Goal: Information Seeking & Learning: Find specific fact

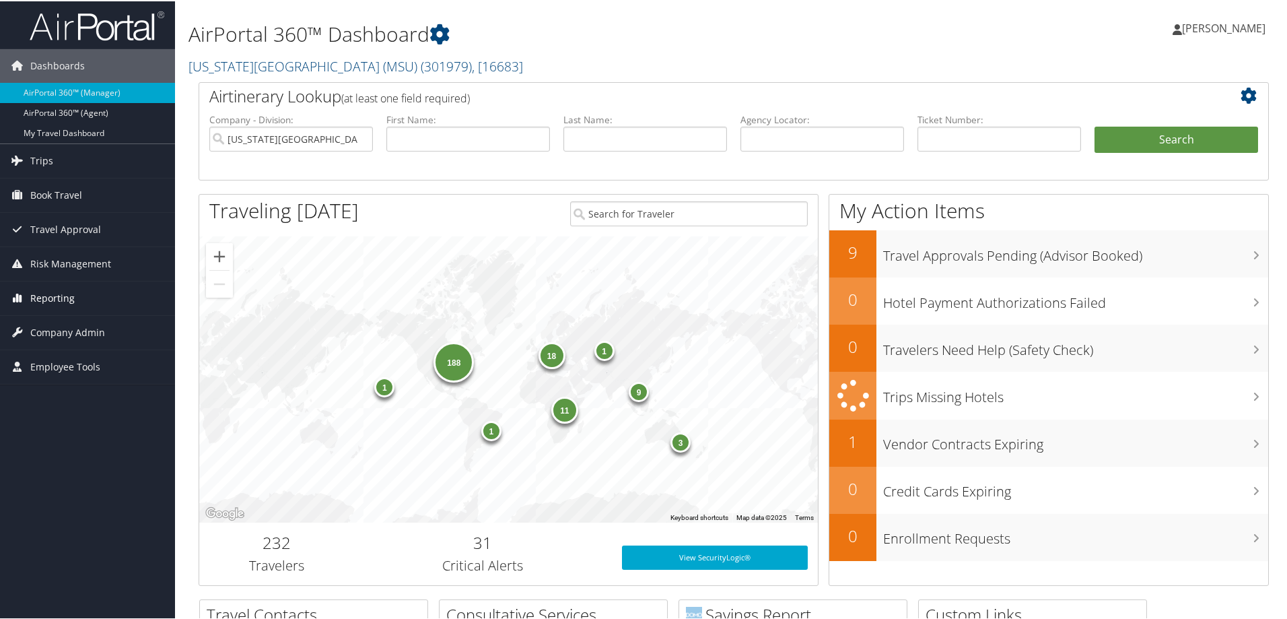
click at [56, 300] on span "Reporting" at bounding box center [52, 297] width 44 height 34
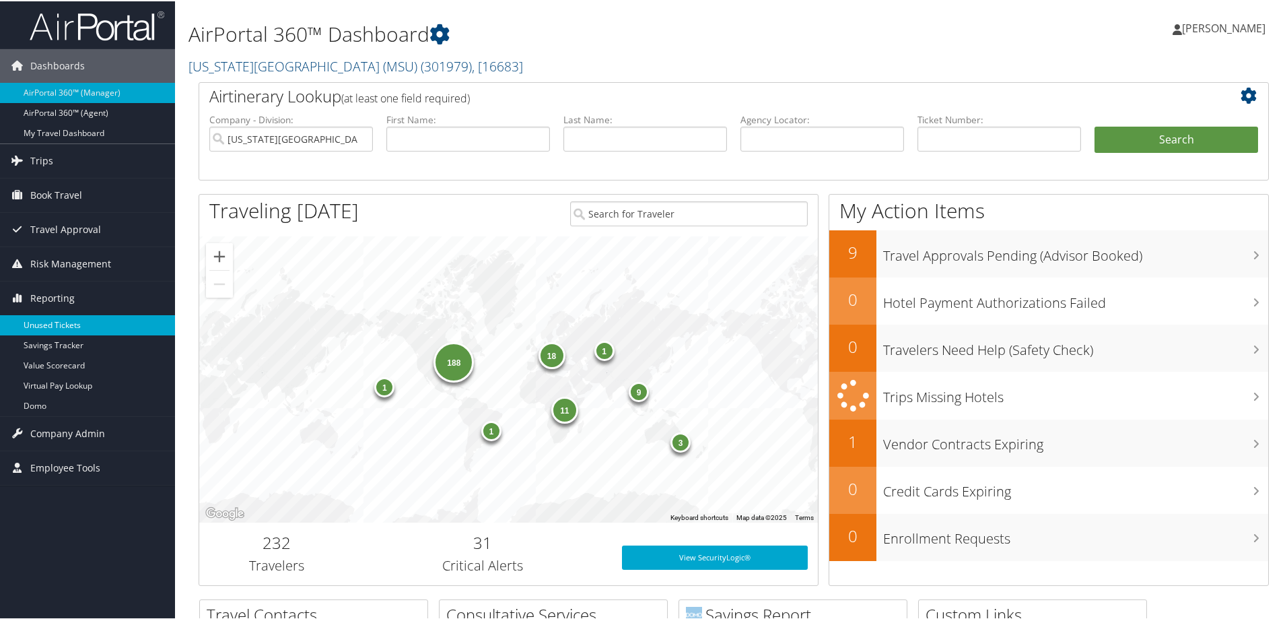
click at [60, 321] on link "Unused Tickets" at bounding box center [87, 324] width 175 height 20
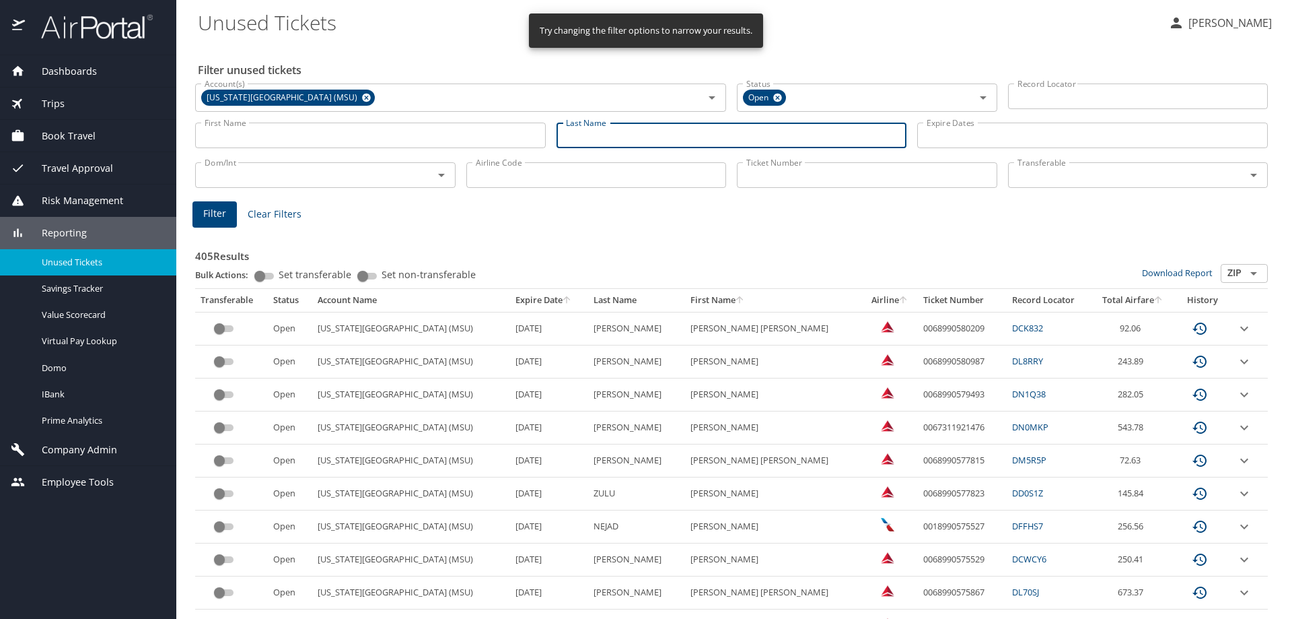
click at [709, 129] on input "Last Name" at bounding box center [732, 136] width 351 height 26
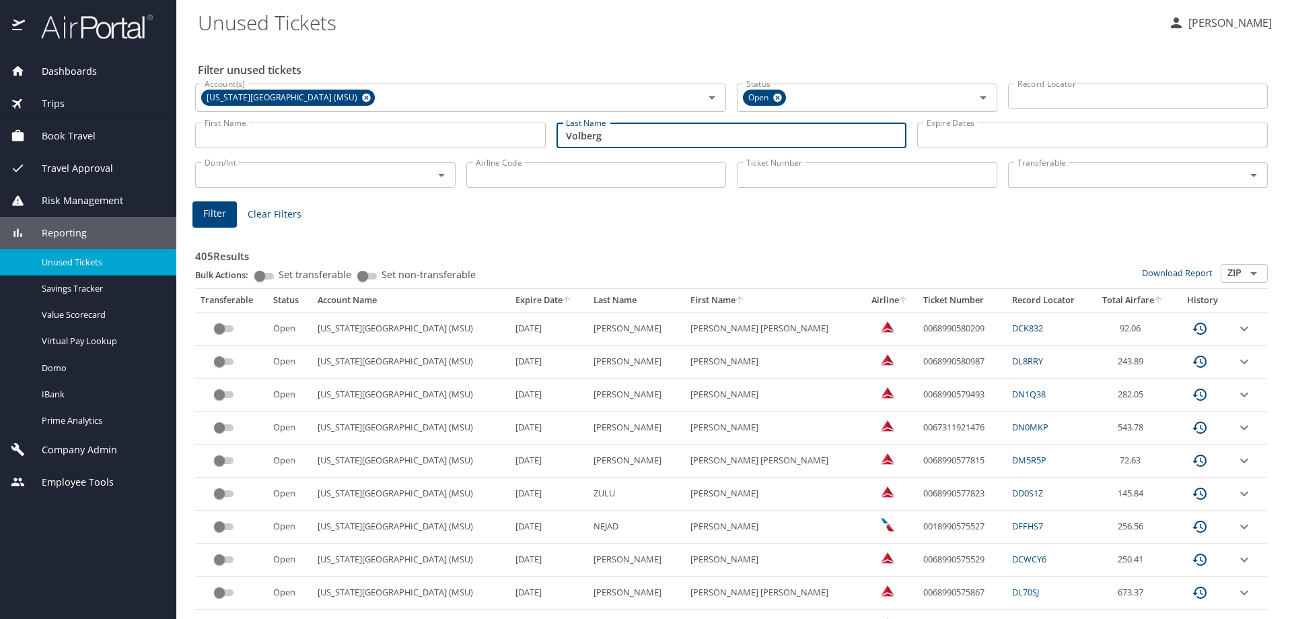
type input "Volberg"
click at [401, 136] on input "First Name" at bounding box center [370, 136] width 351 height 26
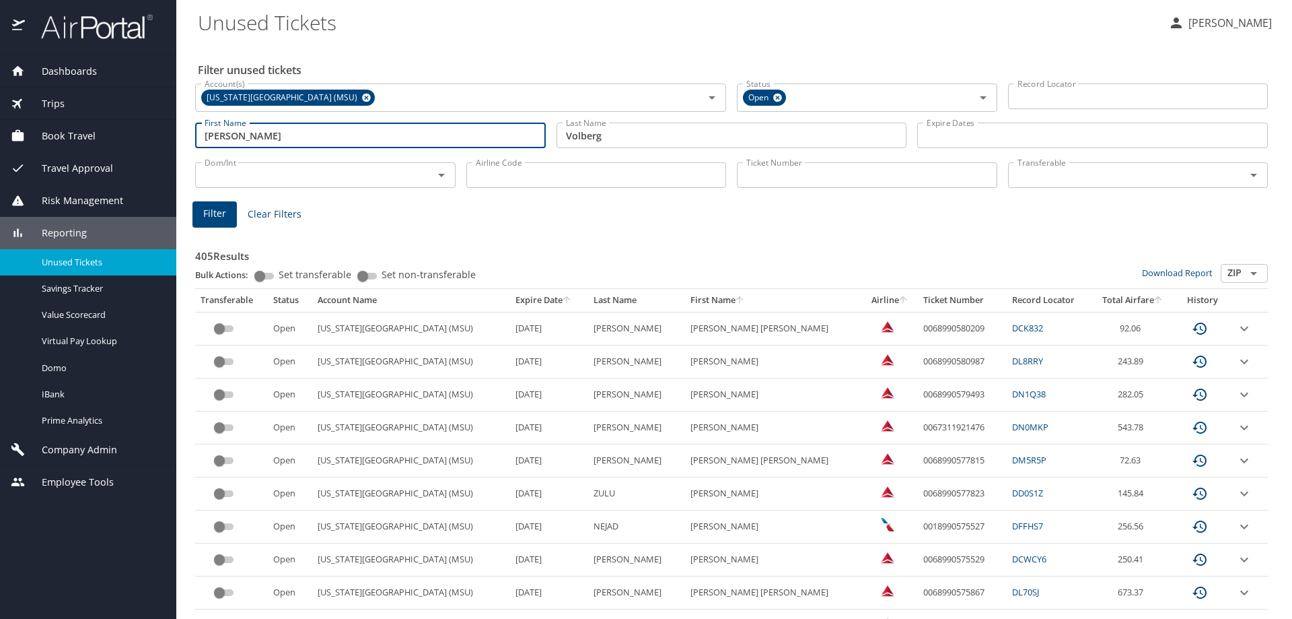
type input "Alexander"
click at [225, 204] on button "Filter" at bounding box center [215, 214] width 44 height 26
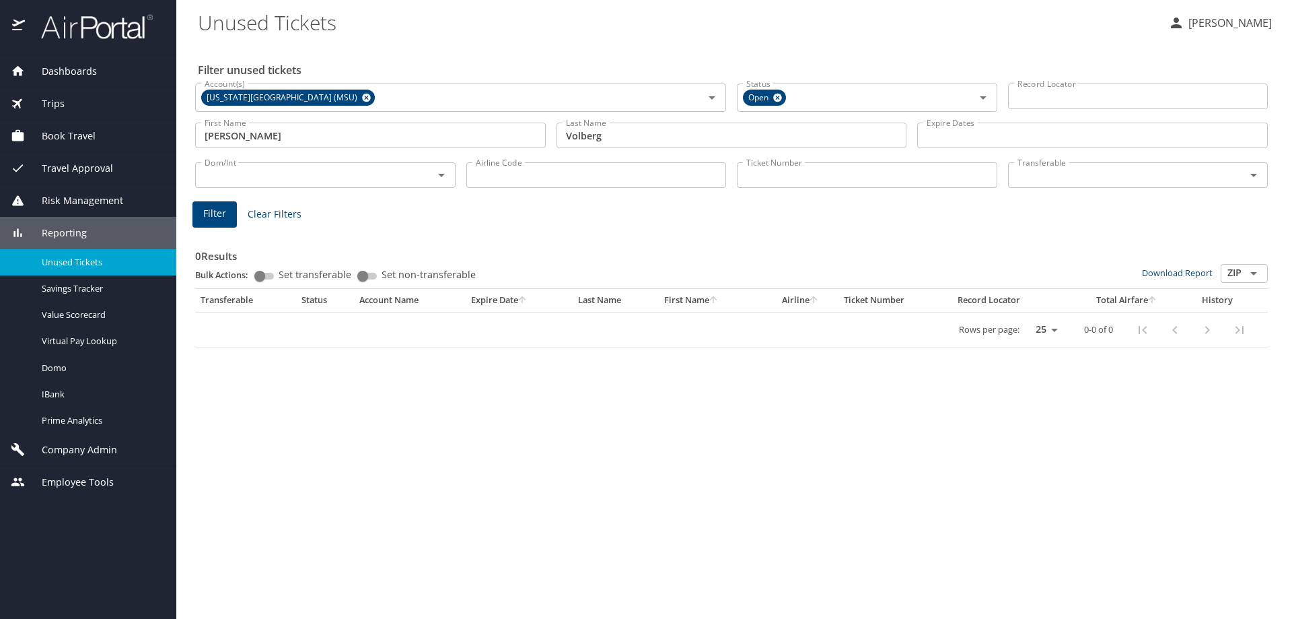
click at [225, 204] on button "Filter" at bounding box center [215, 214] width 44 height 26
click at [265, 217] on span "Clear Filters" at bounding box center [275, 214] width 54 height 17
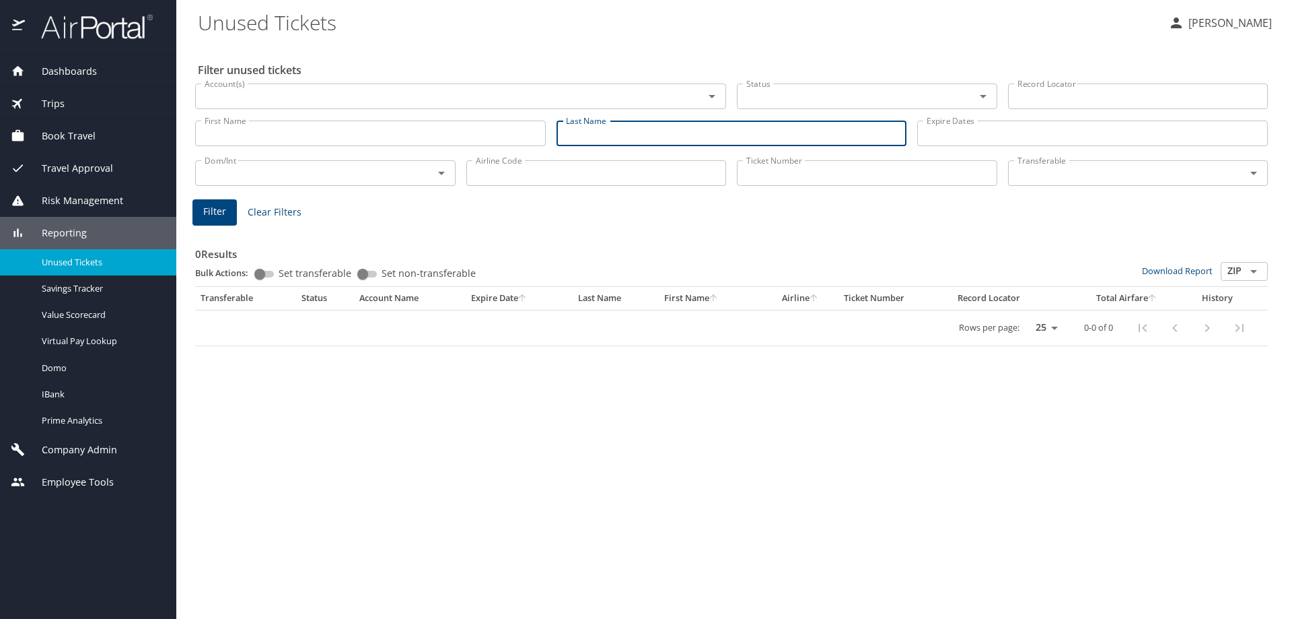
click at [619, 135] on input "Last Name" at bounding box center [732, 133] width 351 height 26
type input "Volberg"
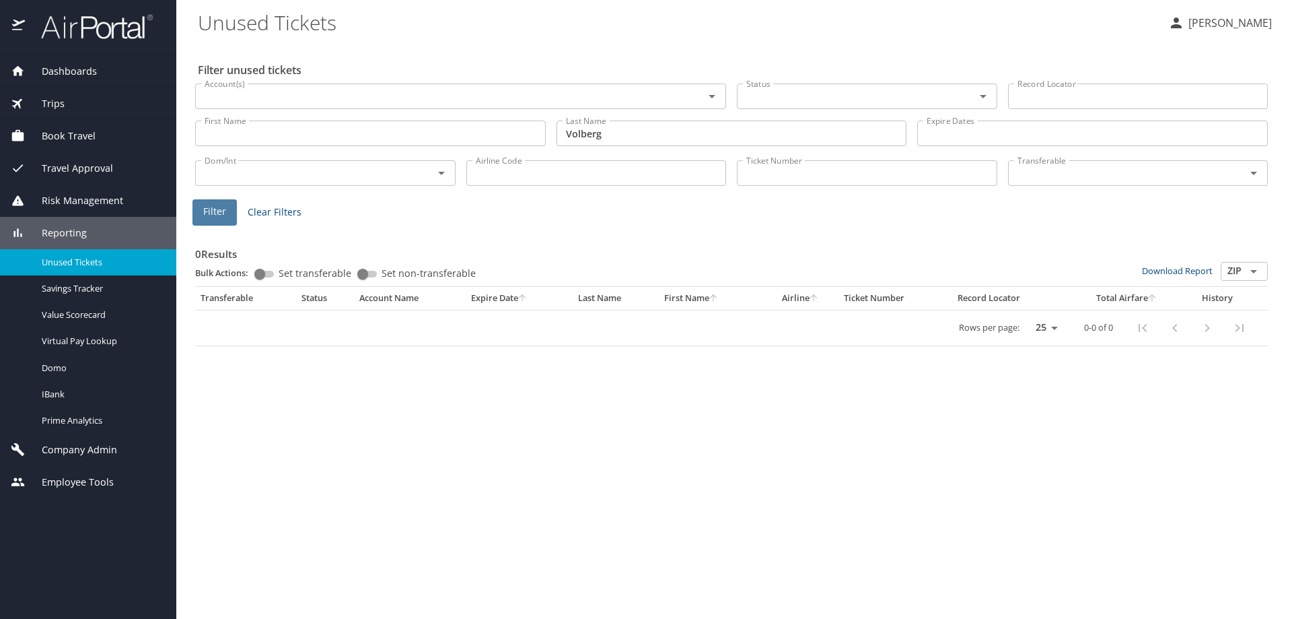
click at [214, 211] on span "Filter" at bounding box center [214, 211] width 23 height 17
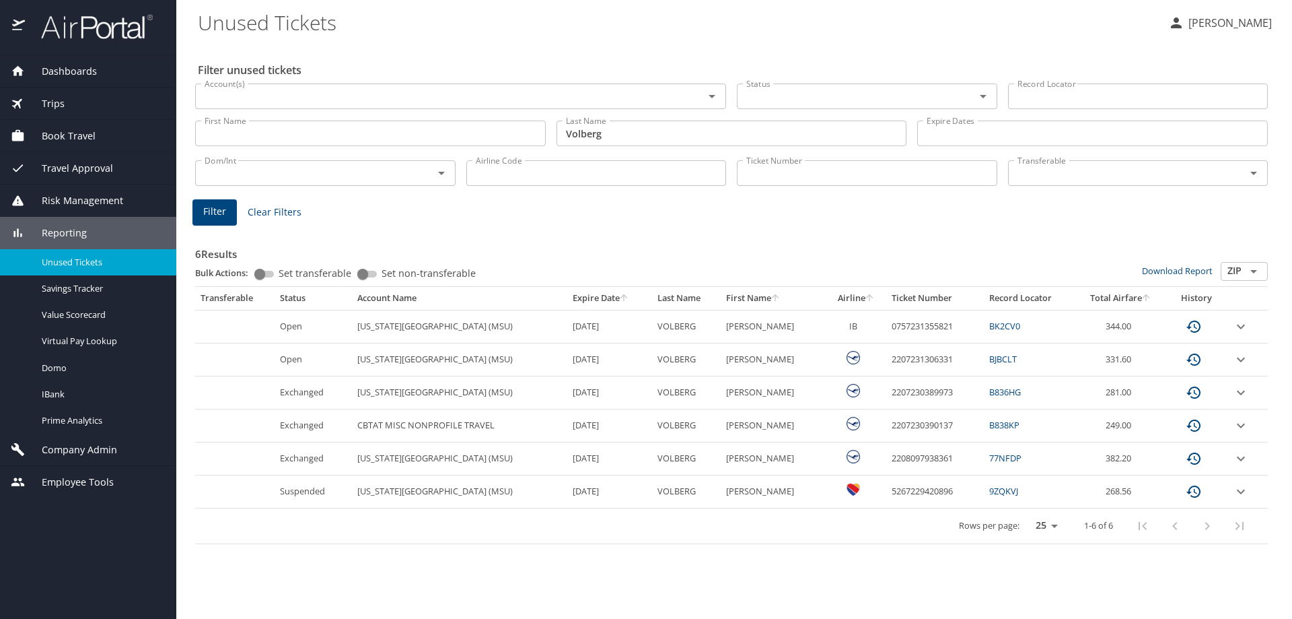
click at [1008, 359] on link "BJBCLT" at bounding box center [1003, 359] width 28 height 12
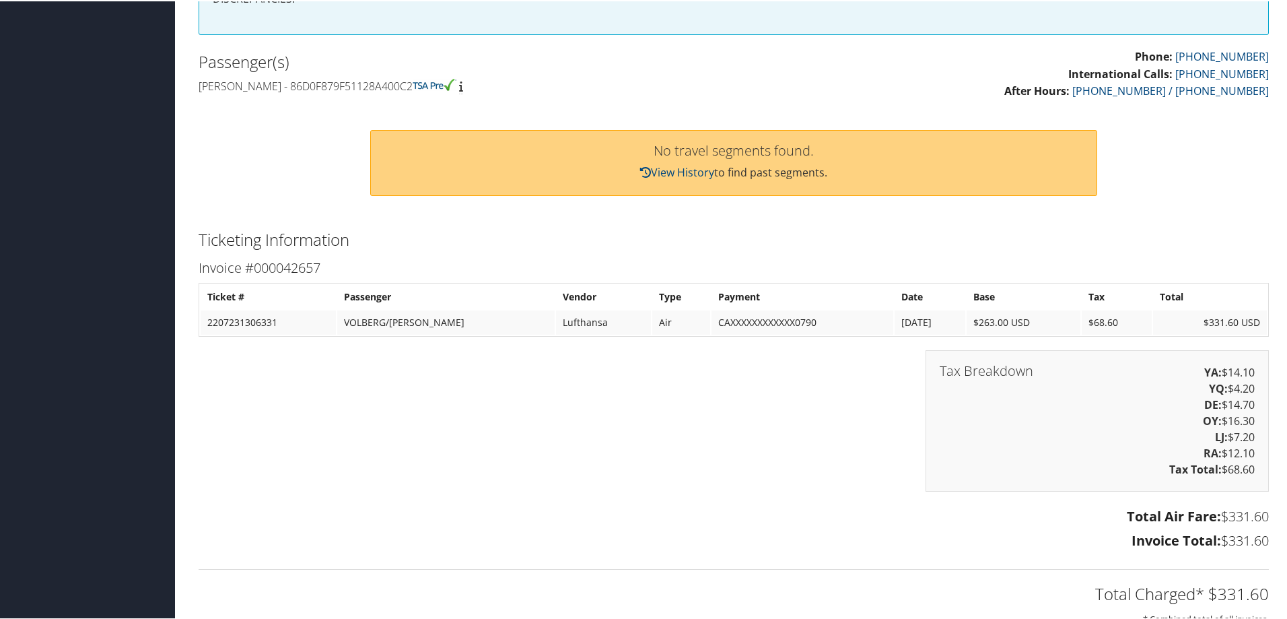
scroll to position [673, 0]
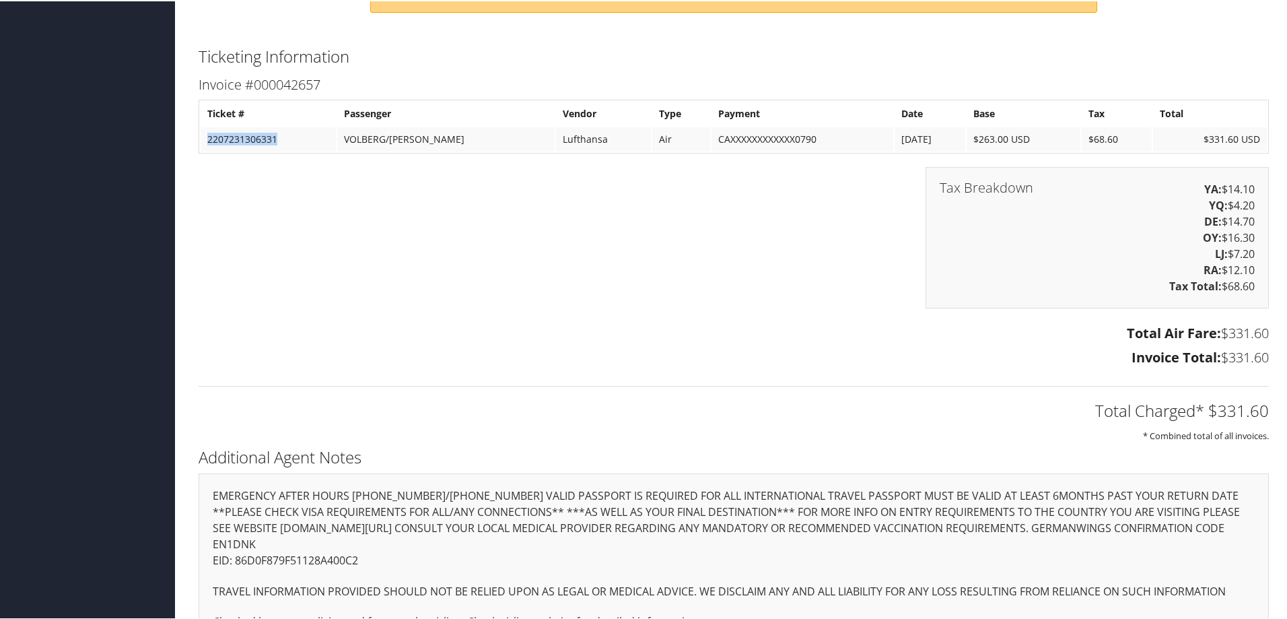
drag, startPoint x: 275, startPoint y: 141, endPoint x: 207, endPoint y: 141, distance: 68.0
click at [207, 141] on td "2207231306331" at bounding box center [268, 138] width 135 height 24
copy td "2207231306331"
